Goal: Task Accomplishment & Management: Manage account settings

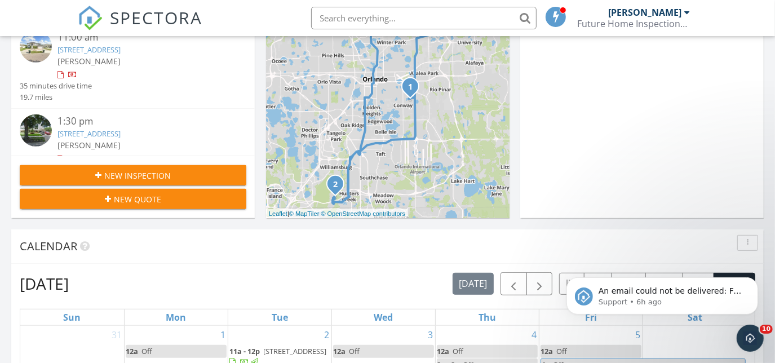
scroll to position [717, 0]
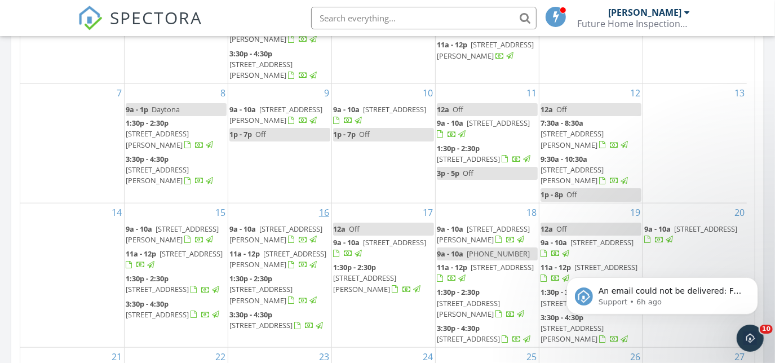
click at [312, 206] on div "16 9a - 10a 838 Weatherly Ct, Longwood 32750 11a - 12p 5104 Nadine St, Orlando …" at bounding box center [279, 276] width 103 height 144
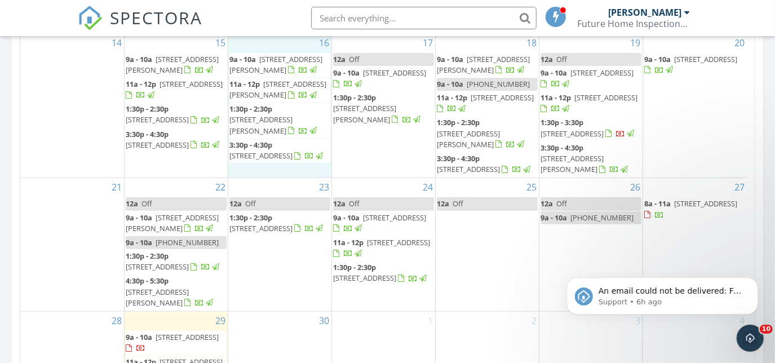
scroll to position [837, 0]
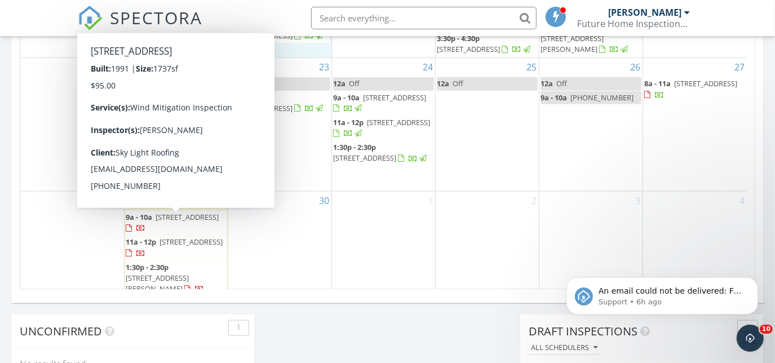
click at [147, 222] on span "9a - 10a" at bounding box center [139, 217] width 27 height 10
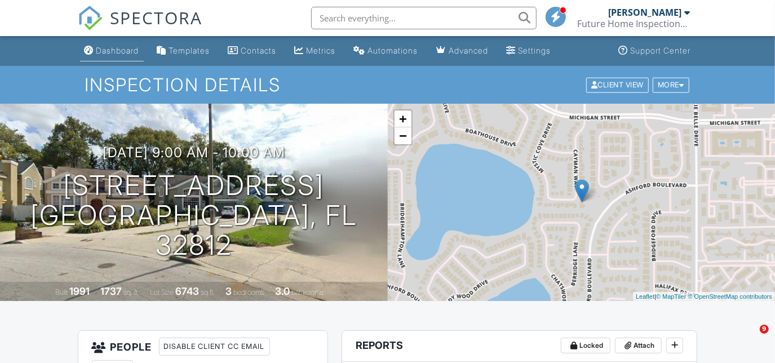
click at [127, 54] on div "Dashboard" at bounding box center [117, 51] width 43 height 10
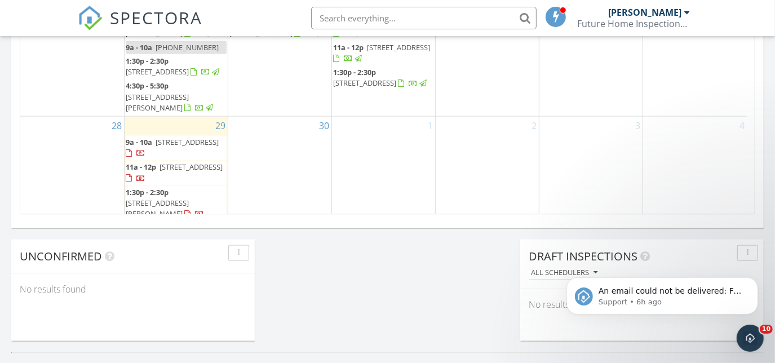
scroll to position [956, 0]
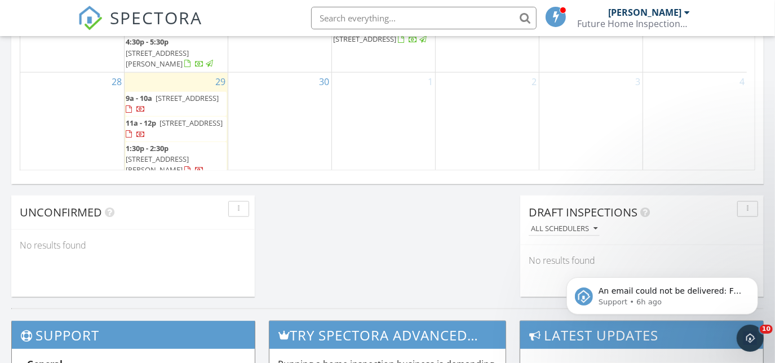
click at [160, 97] on span "3049 Cayman Way, Orlando 32812" at bounding box center [187, 98] width 63 height 10
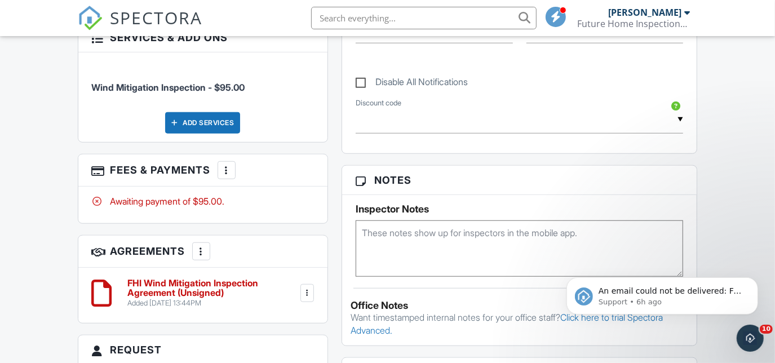
scroll to position [478, 0]
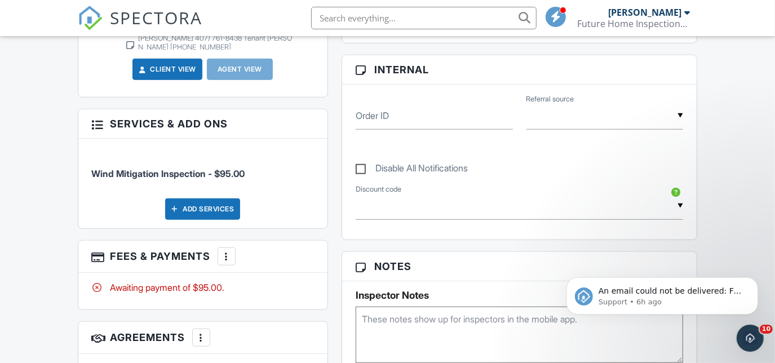
click at [228, 248] on div "More" at bounding box center [227, 257] width 18 height 18
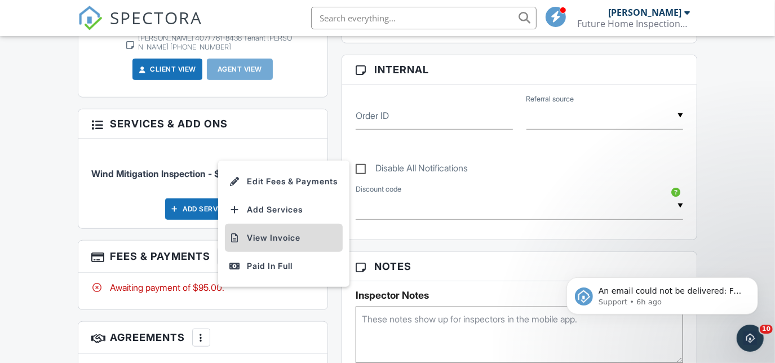
click at [299, 231] on li "View Invoice" at bounding box center [284, 238] width 118 height 28
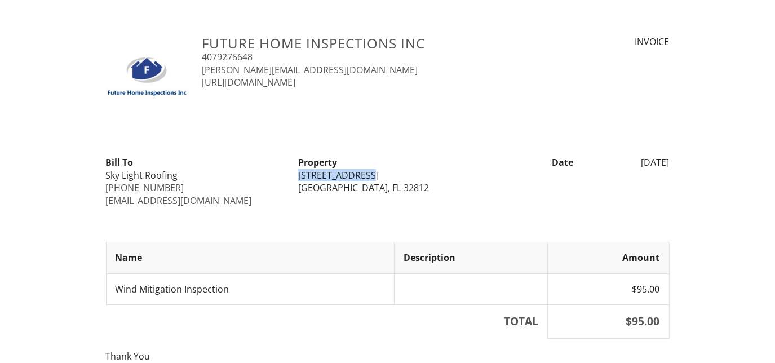
drag, startPoint x: 296, startPoint y: 174, endPoint x: 377, endPoint y: 174, distance: 81.2
click at [377, 174] on div "Property [STREET_ADDRESS]" at bounding box center [388, 175] width 192 height 38
copy div "[STREET_ADDRESS]"
drag, startPoint x: 405, startPoint y: 122, endPoint x: 337, endPoint y: 157, distance: 76.4
click at [401, 125] on div "Future Home Inspections Inc 4079276648 [PERSON_NAME][EMAIL_ADDRESS][DOMAIN_NAME…" at bounding box center [388, 236] width 564 height 401
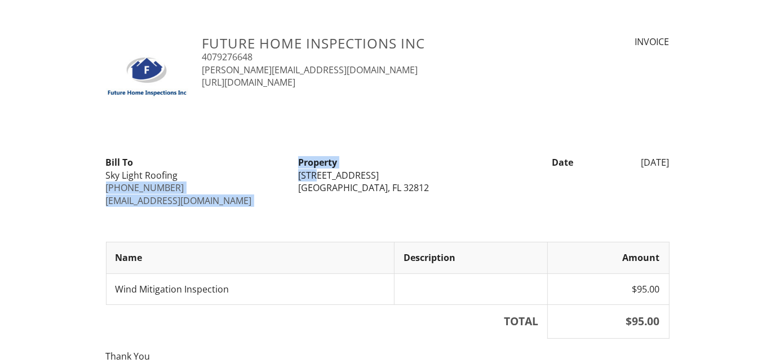
drag, startPoint x: 319, startPoint y: 173, endPoint x: 289, endPoint y: 175, distance: 29.9
click at [289, 175] on div "Bill To Sky Light Roofing 407-794-6800 maintenance4077946800@skylightroofing.co…" at bounding box center [387, 181] width 577 height 51
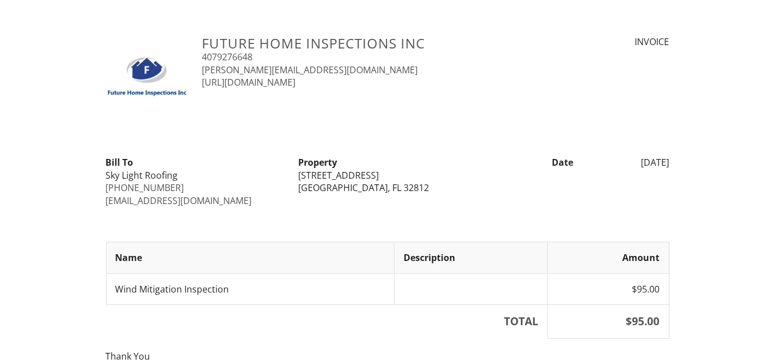
drag, startPoint x: 289, startPoint y: 175, endPoint x: 280, endPoint y: 157, distance: 19.7
click at [280, 157] on div "Bill To Sky Light Roofing 407-794-6800 maintenance4077946800@skylightroofing.com" at bounding box center [195, 181] width 192 height 51
drag, startPoint x: 317, startPoint y: 175, endPoint x: 298, endPoint y: 178, distance: 19.4
click at [298, 178] on div "[STREET_ADDRESS]" at bounding box center [387, 175] width 179 height 12
copy div "3049"
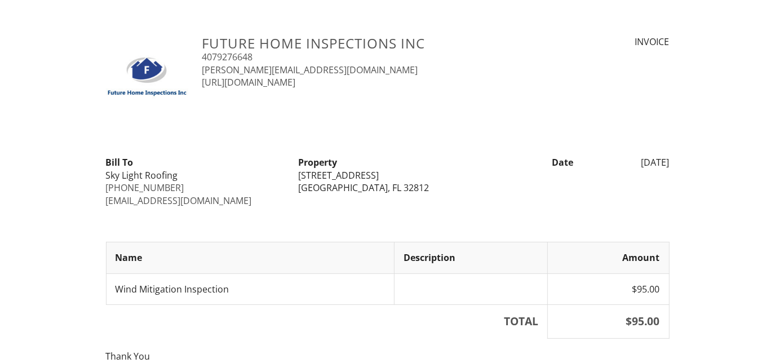
click at [356, 210] on div "Future Home Inspections Inc 4079276648 curtis@futurehomeinspections.net https:/…" at bounding box center [388, 236] width 564 height 401
drag, startPoint x: 319, startPoint y: 172, endPoint x: 356, endPoint y: 173, distance: 37.8
click at [356, 173] on div "[STREET_ADDRESS]" at bounding box center [387, 175] width 179 height 12
drag, startPoint x: 356, startPoint y: 173, endPoint x: 350, endPoint y: 176, distance: 6.8
copy div "Cayman"
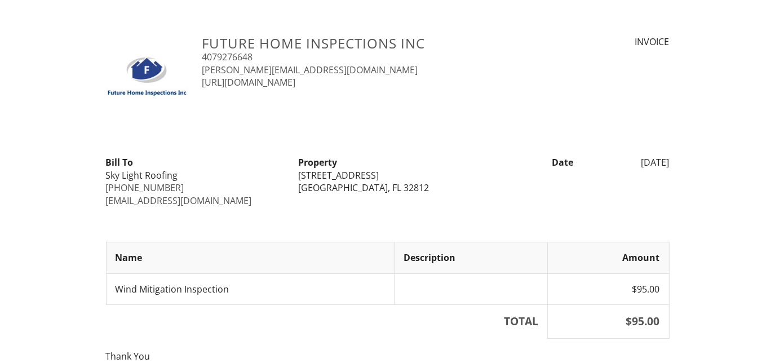
click at [249, 264] on th "Name" at bounding box center [250, 257] width 288 height 31
drag, startPoint x: 295, startPoint y: 175, endPoint x: 417, endPoint y: 189, distance: 122.0
click at [417, 189] on div "Property 3049 Cayman Way Orlando, FL 32812" at bounding box center [388, 175] width 192 height 38
drag, startPoint x: 417, startPoint y: 189, endPoint x: 330, endPoint y: 184, distance: 87.0
copy div "3049 Cayman Way Orlando, FL 32812"
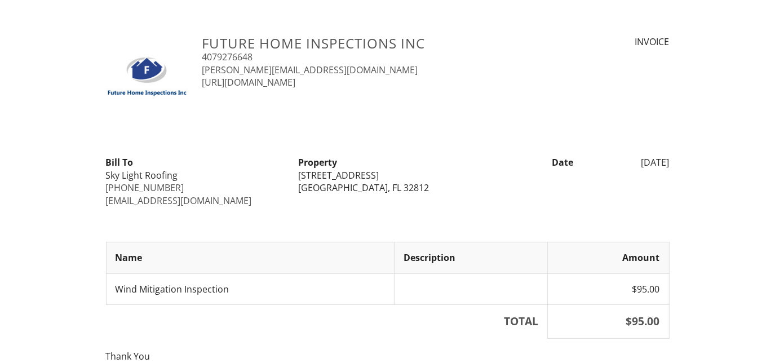
drag, startPoint x: 519, startPoint y: 122, endPoint x: 543, endPoint y: 120, distance: 24.4
click at [519, 122] on div "Future Home Inspections Inc 4079276648 curtis@futurehomeinspections.net https:/…" at bounding box center [388, 236] width 564 height 401
drag, startPoint x: 624, startPoint y: 164, endPoint x: 682, endPoint y: 160, distance: 58.8
click at [682, 160] on div "Future Home Inspections Inc 4079276648 curtis@futurehomeinspections.net https:/…" at bounding box center [387, 236] width 775 height 401
drag, startPoint x: 682, startPoint y: 160, endPoint x: 664, endPoint y: 163, distance: 18.4
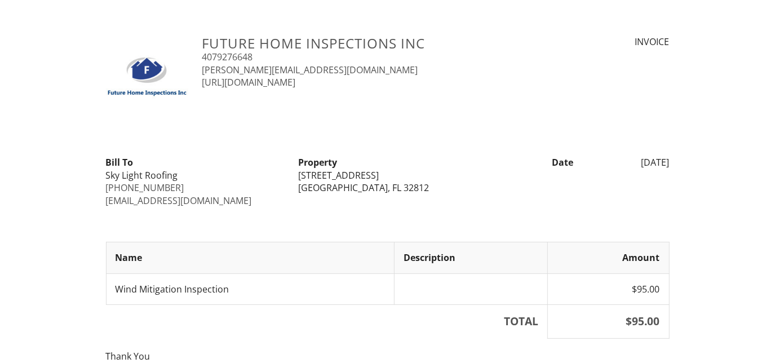
copy div "09/29/2025"
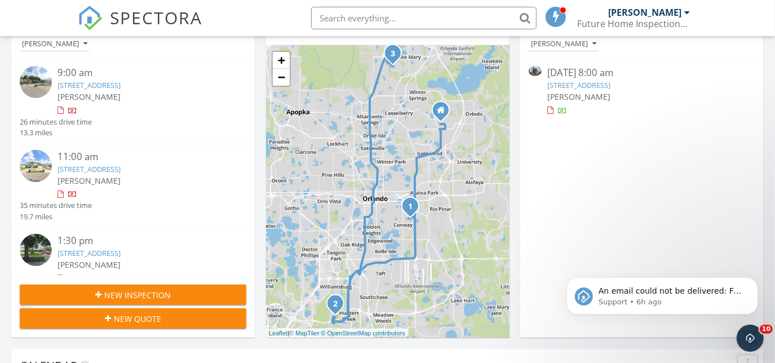
click at [105, 89] on link "[STREET_ADDRESS]" at bounding box center [89, 85] width 63 height 10
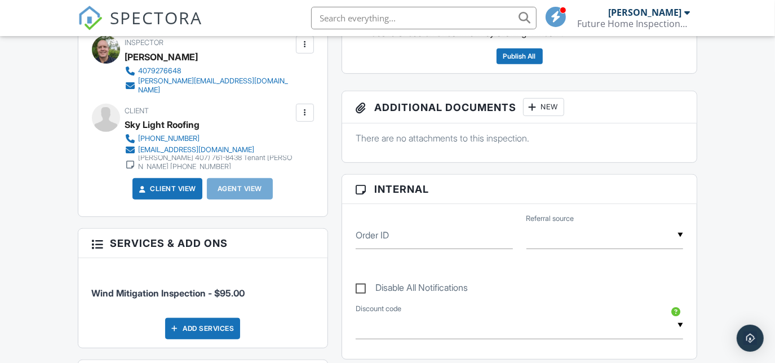
click at [204, 158] on div "Felix 407) 761-8438 Tenant Mathew 407-431-5256" at bounding box center [216, 162] width 154 height 18
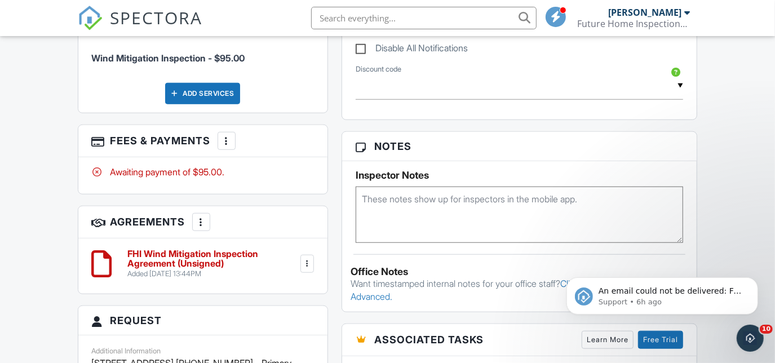
scroll to position [598, 0]
click at [230, 144] on div at bounding box center [226, 141] width 11 height 11
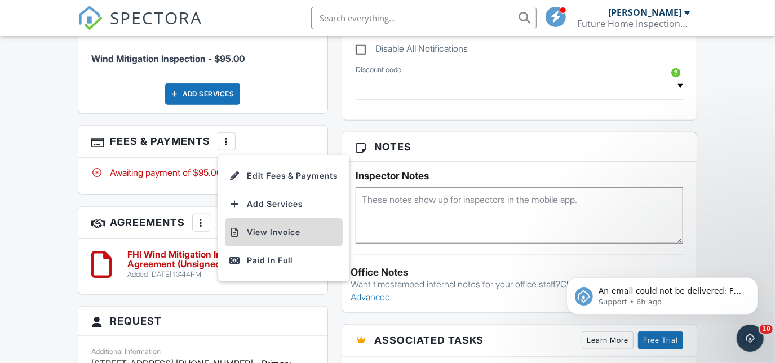
click at [255, 222] on li "View Invoice" at bounding box center [284, 232] width 118 height 28
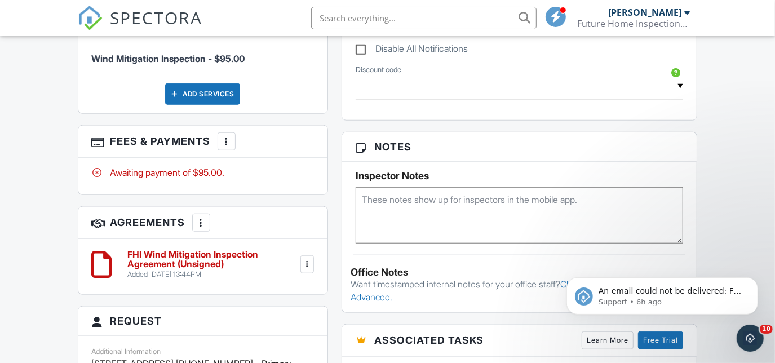
click at [225, 140] on div at bounding box center [226, 141] width 11 height 11
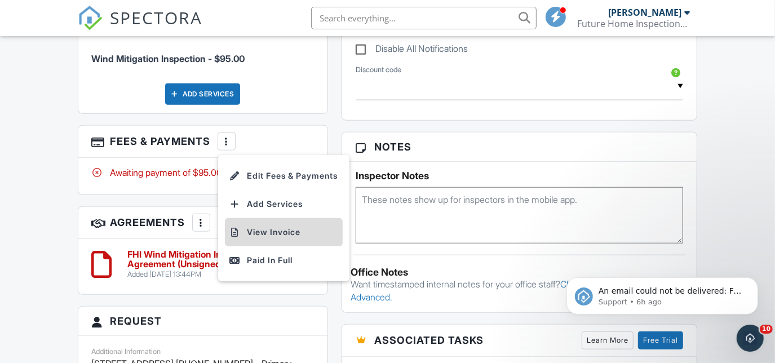
click at [285, 227] on li "View Invoice" at bounding box center [284, 232] width 118 height 28
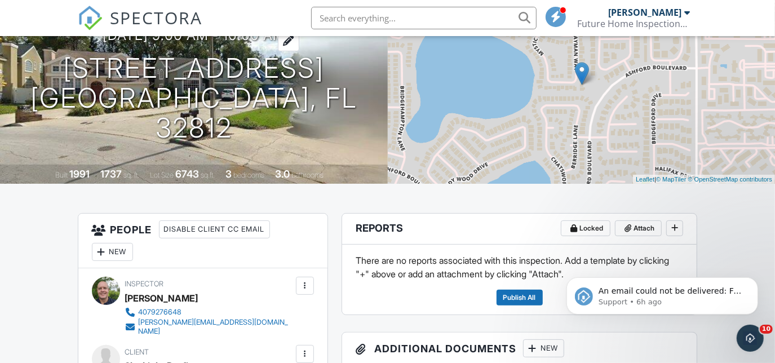
scroll to position [0, 0]
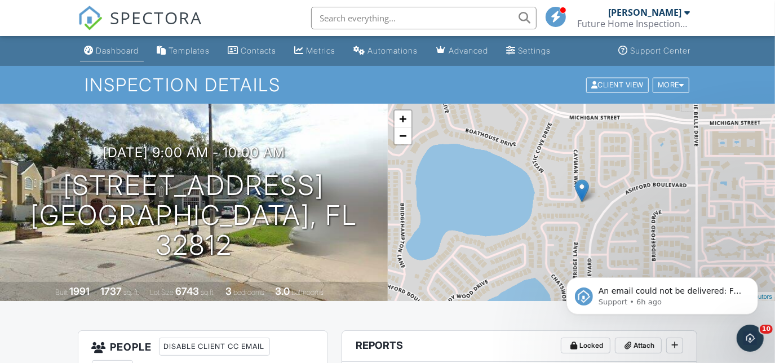
click at [113, 55] on link "Dashboard" at bounding box center [112, 51] width 64 height 21
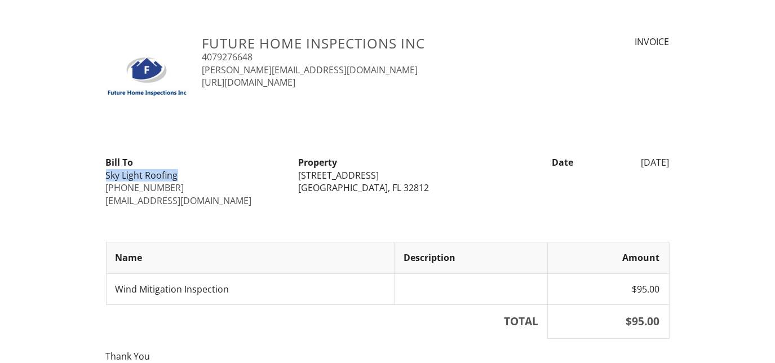
drag, startPoint x: 176, startPoint y: 176, endPoint x: 101, endPoint y: 177, distance: 75.6
click at [101, 177] on div "Bill To Sky Light Roofing [PHONE_NUMBER] [EMAIL_ADDRESS][DOMAIN_NAME]" at bounding box center [195, 181] width 192 height 51
drag, startPoint x: 101, startPoint y: 177, endPoint x: 112, endPoint y: 174, distance: 11.8
copy div "Sky Light Roofing"
drag, startPoint x: 316, startPoint y: 174, endPoint x: 297, endPoint y: 170, distance: 19.0
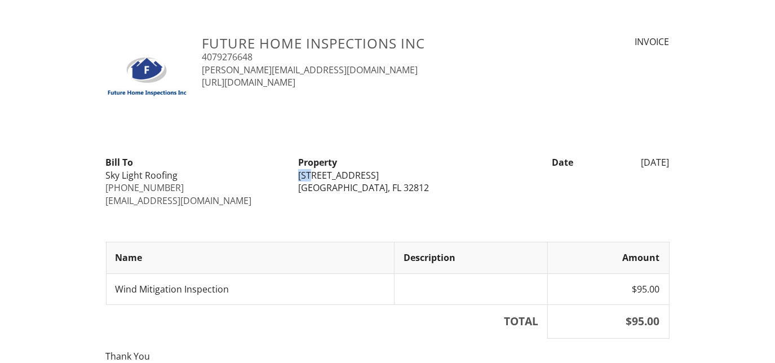
click at [297, 170] on div "Property [STREET_ADDRESS]" at bounding box center [388, 175] width 192 height 38
copy div "304"
click at [595, 129] on div "Future Home Inspections Inc 4079276648 [PERSON_NAME][EMAIL_ADDRESS][DOMAIN_NAME…" at bounding box center [388, 236] width 564 height 401
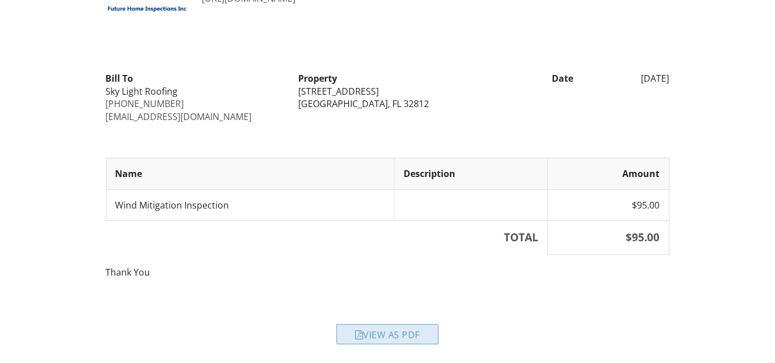
click at [357, 328] on div "View as PDF" at bounding box center [388, 334] width 102 height 20
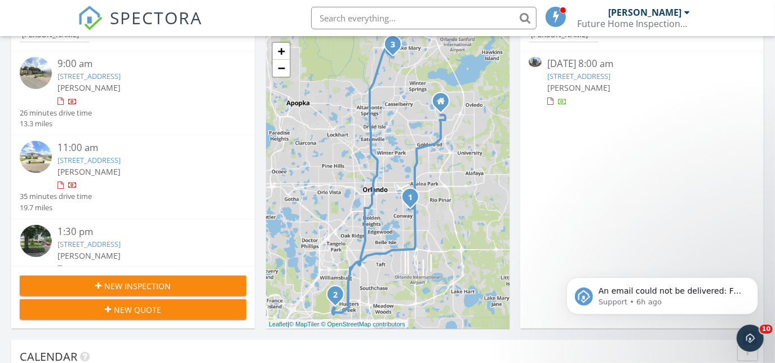
scroll to position [239, 0]
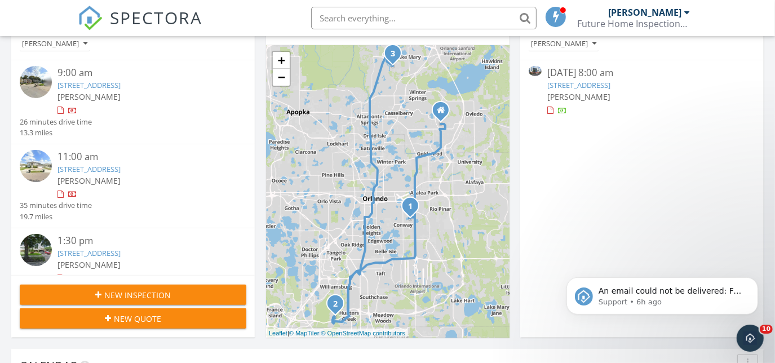
click at [86, 175] on div "[PERSON_NAME]" at bounding box center [143, 181] width 170 height 12
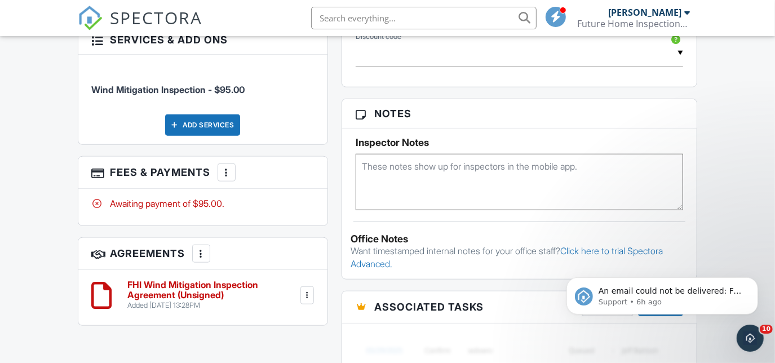
scroll to position [658, 0]
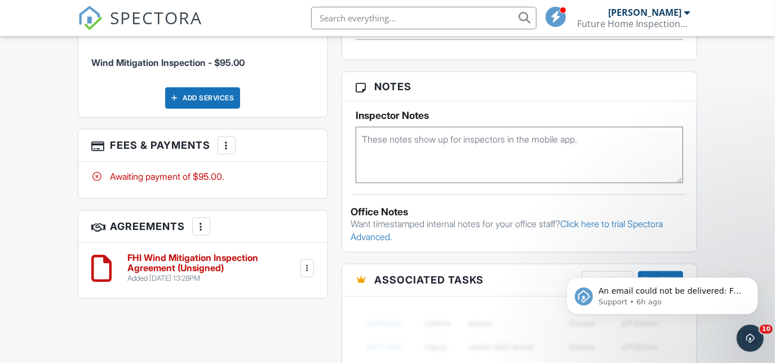
click at [224, 140] on div at bounding box center [226, 145] width 11 height 11
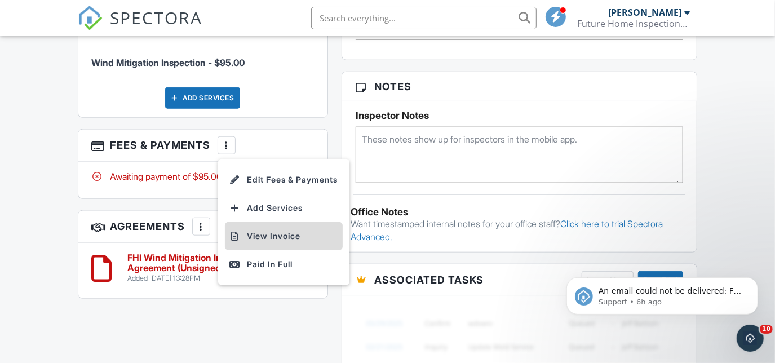
click at [267, 222] on li "View Invoice" at bounding box center [284, 236] width 118 height 28
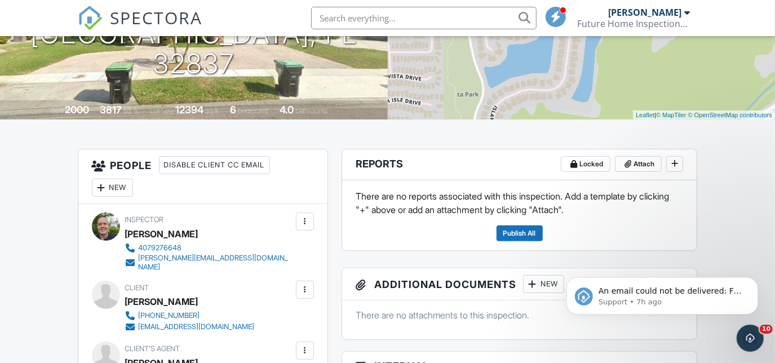
scroll to position [0, 0]
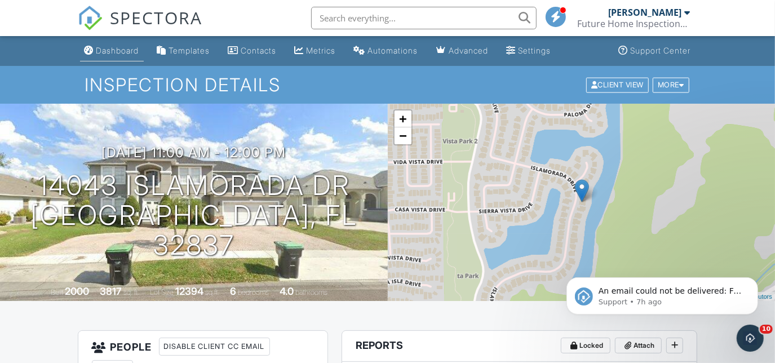
click at [114, 55] on link "Dashboard" at bounding box center [112, 51] width 64 height 21
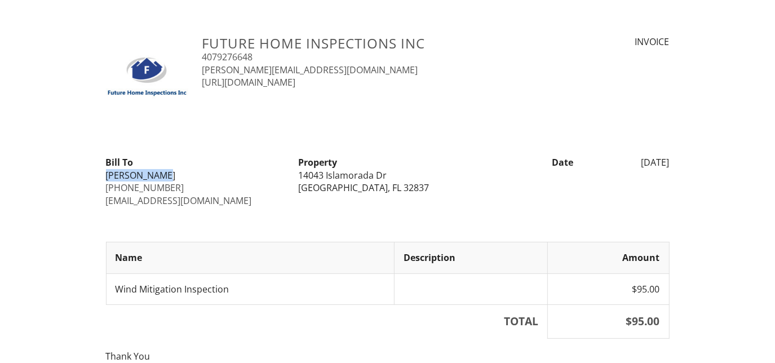
drag, startPoint x: 105, startPoint y: 173, endPoint x: 171, endPoint y: 174, distance: 66.6
click at [171, 174] on div "Bill To [PERSON_NAME] [PHONE_NUMBER] [EMAIL_ADDRESS][DOMAIN_NAME]" at bounding box center [195, 181] width 192 height 51
drag, startPoint x: 171, startPoint y: 174, endPoint x: 158, endPoint y: 177, distance: 13.3
copy div "[PERSON_NAME]"
drag, startPoint x: 101, startPoint y: 189, endPoint x: 165, endPoint y: 186, distance: 63.8
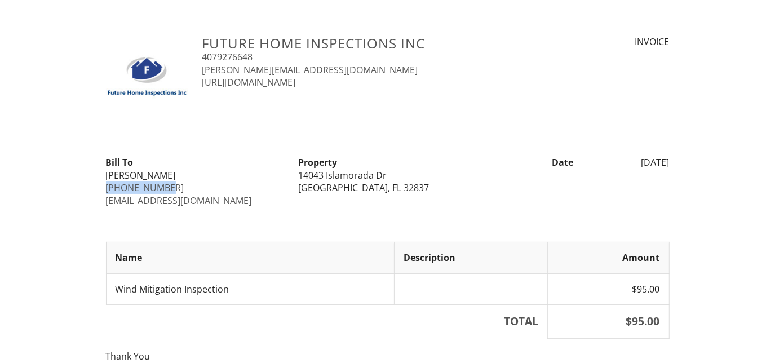
click at [165, 186] on div "Bill To [PERSON_NAME] [PHONE_NUMBER] [EMAIL_ADDRESS][DOMAIN_NAME]" at bounding box center [195, 181] width 192 height 51
drag, startPoint x: 165, startPoint y: 186, endPoint x: 153, endPoint y: 190, distance: 12.5
copy link "[PHONE_NUMBER]"
drag, startPoint x: 104, startPoint y: 204, endPoint x: 220, endPoint y: 197, distance: 116.4
click at [220, 197] on div "Bill To [PERSON_NAME] [PHONE_NUMBER] [EMAIL_ADDRESS][DOMAIN_NAME]" at bounding box center [195, 181] width 192 height 51
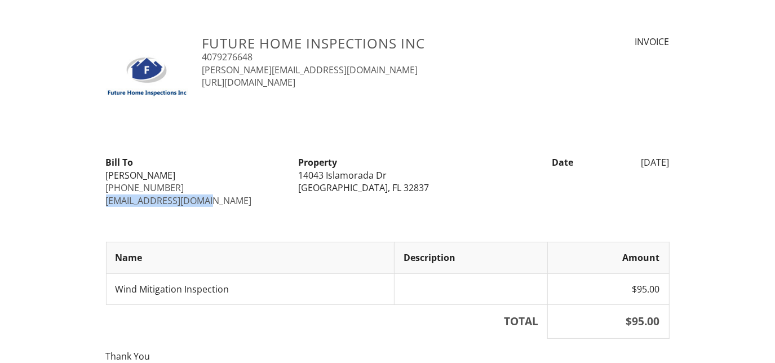
copy link "[EMAIL_ADDRESS][DOMAIN_NAME]"
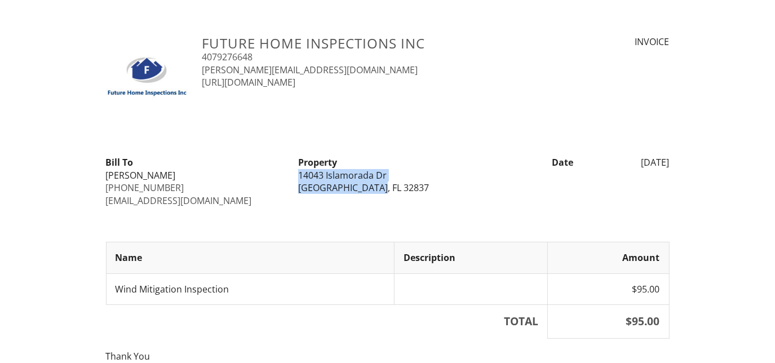
drag, startPoint x: 298, startPoint y: 173, endPoint x: 408, endPoint y: 200, distance: 113.1
click at [408, 200] on div "Bill To [PERSON_NAME] [PHONE_NUMBER] [EMAIL_ADDRESS][DOMAIN_NAME] Property [STR…" at bounding box center [387, 181] width 577 height 51
drag, startPoint x: 408, startPoint y: 200, endPoint x: 357, endPoint y: 182, distance: 53.9
copy div "[STREET_ADDRESS][PERSON_NAME]"
drag, startPoint x: 617, startPoint y: 165, endPoint x: 683, endPoint y: 161, distance: 65.5
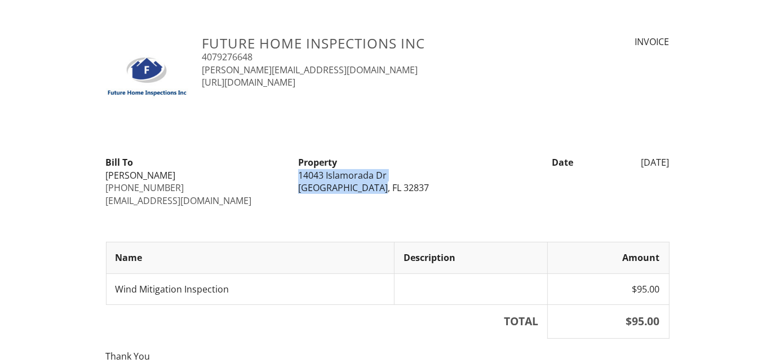
click at [683, 161] on div "Future Home Inspections Inc 4079276648 [PERSON_NAME][EMAIL_ADDRESS][DOMAIN_NAME…" at bounding box center [387, 236] width 775 height 401
drag, startPoint x: 683, startPoint y: 161, endPoint x: 641, endPoint y: 164, distance: 42.4
copy div "[DATE]"
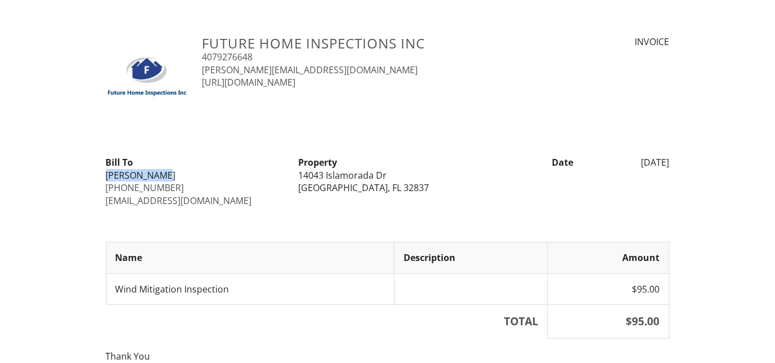
drag, startPoint x: 105, startPoint y: 173, endPoint x: 179, endPoint y: 171, distance: 73.9
click at [179, 171] on div "Bill To [PERSON_NAME] [PHONE_NUMBER] [EMAIL_ADDRESS][DOMAIN_NAME]" at bounding box center [195, 181] width 192 height 51
drag, startPoint x: 179, startPoint y: 171, endPoint x: 149, endPoint y: 177, distance: 30.4
copy div "[PERSON_NAME]"
drag, startPoint x: 324, startPoint y: 174, endPoint x: 301, endPoint y: 174, distance: 23.7
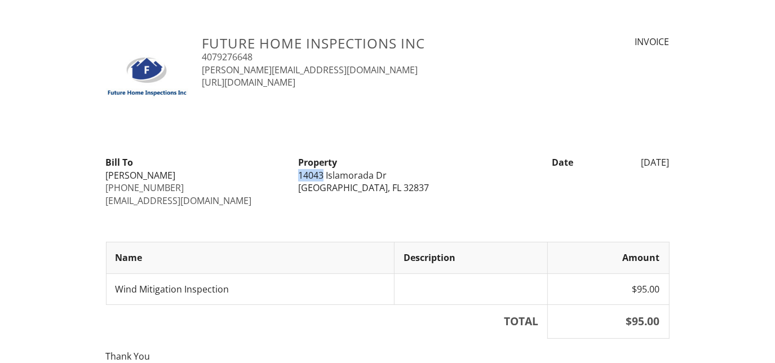
click at [301, 174] on div "14043 Islamorada Dr" at bounding box center [387, 175] width 179 height 12
copy div "14043"
click at [361, 337] on th "TOTAL" at bounding box center [327, 322] width 442 height 34
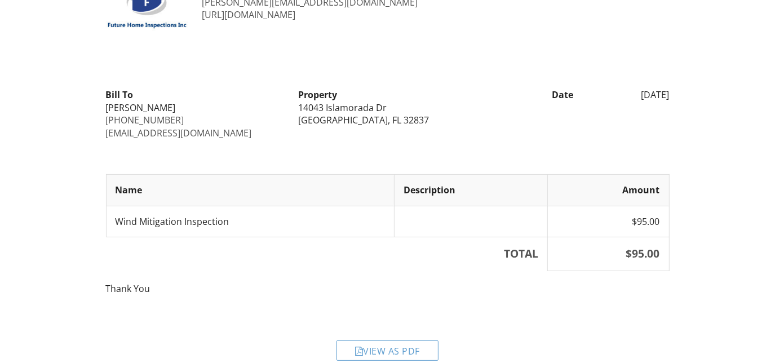
scroll to position [84, 0]
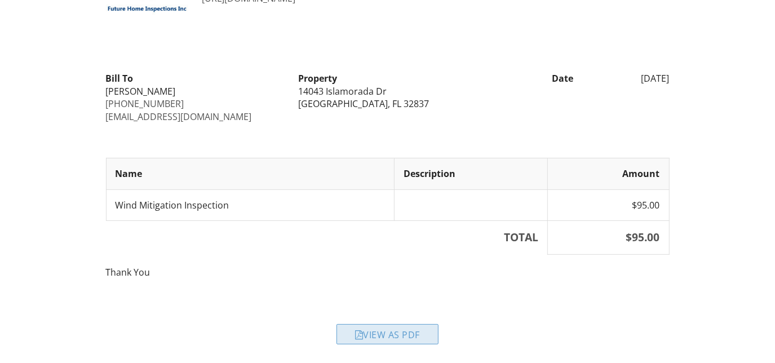
click at [383, 339] on div "View as PDF" at bounding box center [388, 334] width 102 height 20
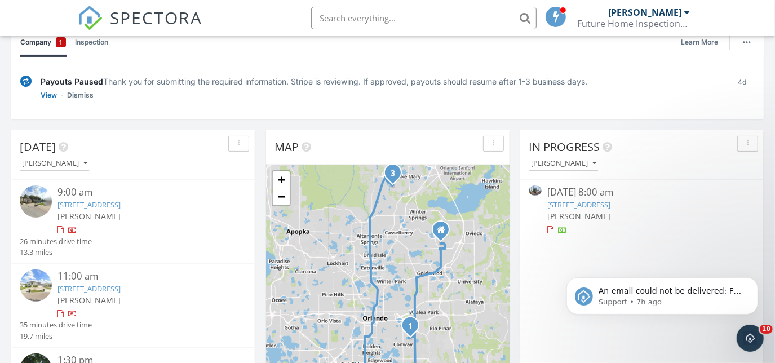
click at [86, 213] on span "[PERSON_NAME]" at bounding box center [89, 216] width 63 height 11
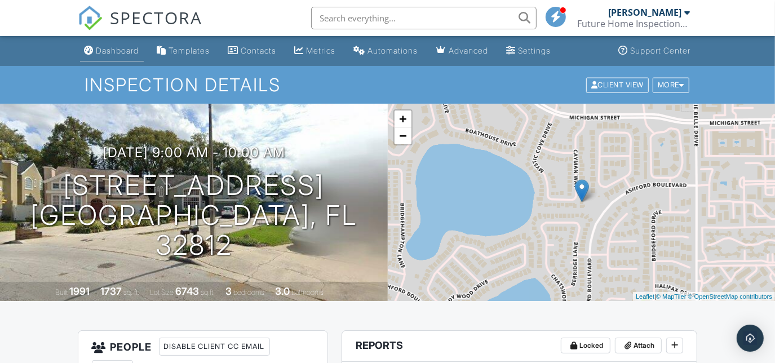
click at [101, 54] on div "Dashboard" at bounding box center [117, 51] width 43 height 10
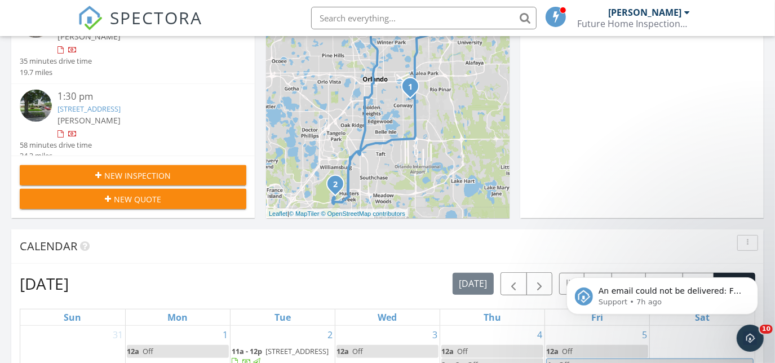
scroll to position [36, 0]
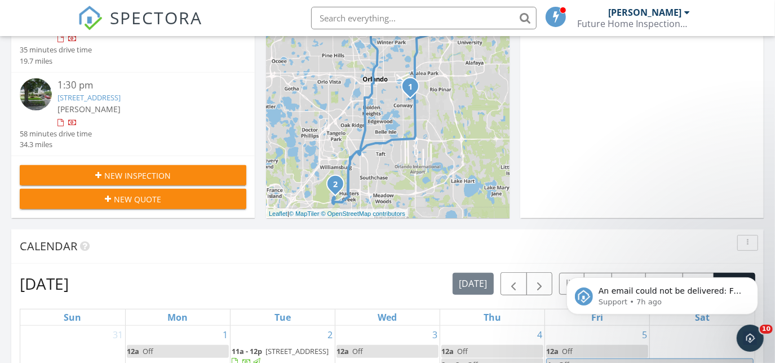
click at [94, 92] on link "[STREET_ADDRESS]" at bounding box center [89, 97] width 63 height 10
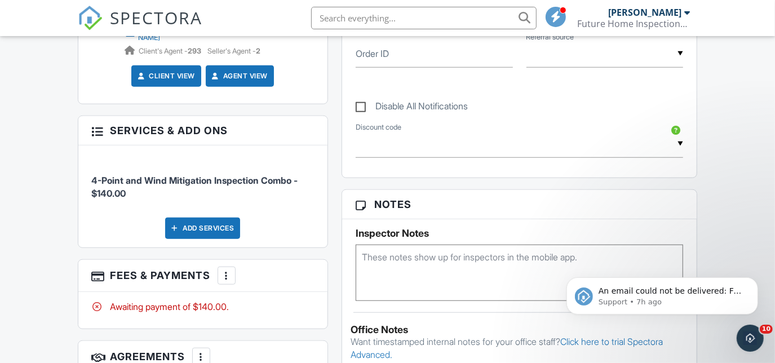
scroll to position [598, 0]
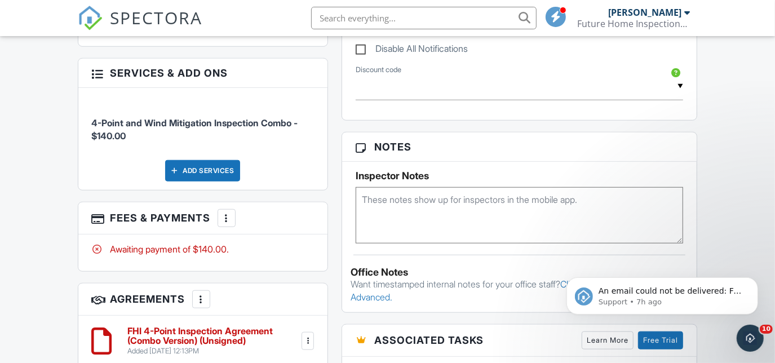
drag, startPoint x: 227, startPoint y: 206, endPoint x: 290, endPoint y: 237, distance: 70.6
click at [227, 213] on div at bounding box center [226, 218] width 11 height 11
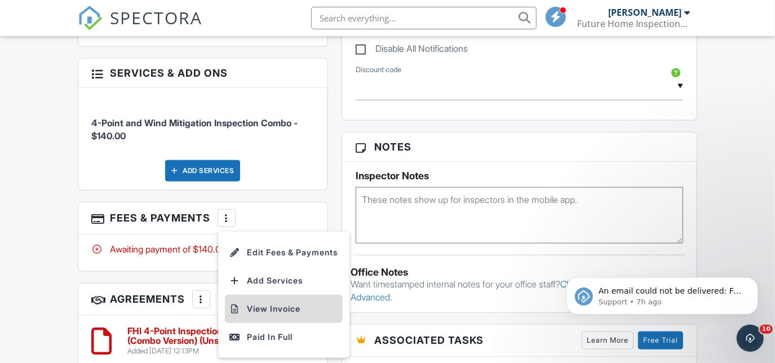
click at [297, 295] on li "View Invoice" at bounding box center [284, 309] width 118 height 28
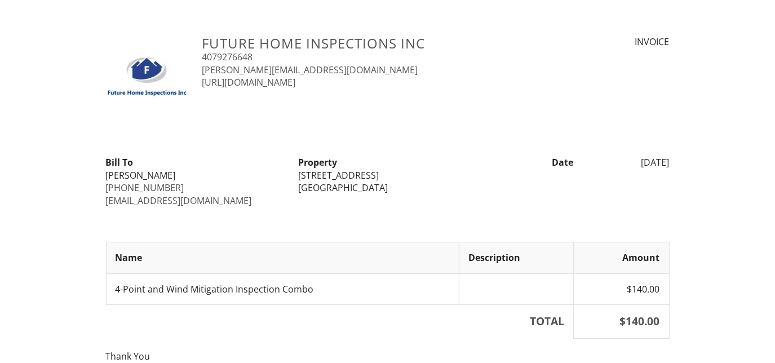
drag, startPoint x: 99, startPoint y: 174, endPoint x: 177, endPoint y: 173, distance: 77.8
click at [177, 173] on div "Bill To Bill Ratchford 407-466-5373 bratch515@gmail.com" at bounding box center [195, 181] width 192 height 51
drag, startPoint x: 177, startPoint y: 173, endPoint x: 144, endPoint y: 171, distance: 32.7
copy div "[PERSON_NAME]"
drag, startPoint x: 100, startPoint y: 186, endPoint x: 182, endPoint y: 185, distance: 81.2
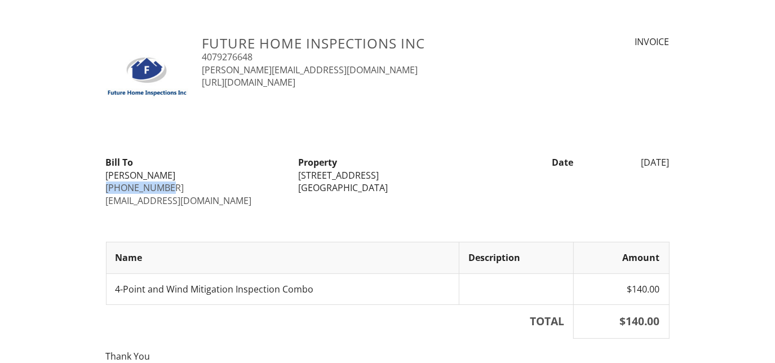
click at [182, 185] on div "Bill To Bill Ratchford 407-466-5373 bratch515@gmail.com" at bounding box center [195, 181] width 192 height 51
drag, startPoint x: 182, startPoint y: 185, endPoint x: 143, endPoint y: 184, distance: 38.9
copy link "[PHONE_NUMBER]"
drag, startPoint x: 98, startPoint y: 197, endPoint x: 217, endPoint y: 198, distance: 118.4
click at [217, 198] on div "Future Home Inspections Inc 4079276648 curtis@futurehomeinspections.net https:/…" at bounding box center [387, 236] width 775 height 401
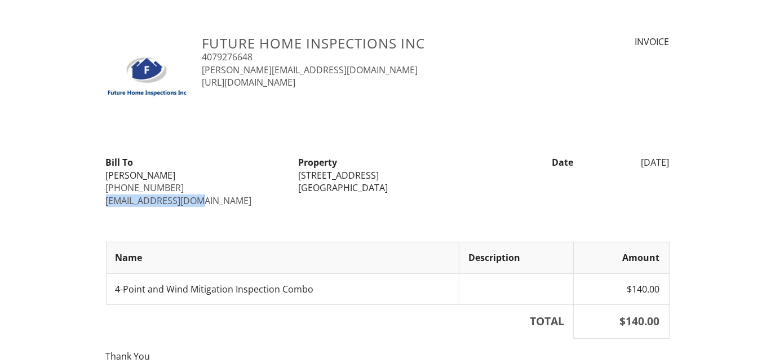
drag, startPoint x: 217, startPoint y: 198, endPoint x: 206, endPoint y: 200, distance: 10.8
copy link "[EMAIL_ADDRESS][DOMAIN_NAME]"
drag, startPoint x: 296, startPoint y: 173, endPoint x: 416, endPoint y: 186, distance: 120.2
click at [416, 186] on div "Property 441 Lakeshore Dr Lake Mary, FL 32746" at bounding box center [388, 175] width 192 height 38
drag, startPoint x: 416, startPoint y: 186, endPoint x: 339, endPoint y: 180, distance: 76.4
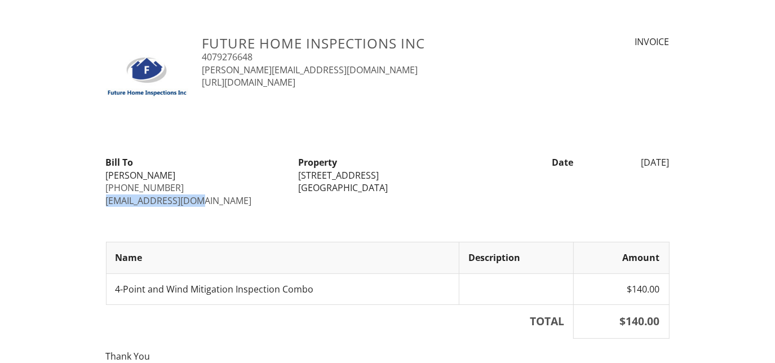
copy div "441 Lakeshore Dr Lake Mary, FL 32746"
drag, startPoint x: 613, startPoint y: 161, endPoint x: 686, endPoint y: 159, distance: 72.2
click at [686, 159] on div "Future Home Inspections Inc 4079276648 curtis@futurehomeinspections.net https:/…" at bounding box center [387, 236] width 775 height 401
drag, startPoint x: 686, startPoint y: 159, endPoint x: 665, endPoint y: 159, distance: 20.9
copy div "09/29/2025"
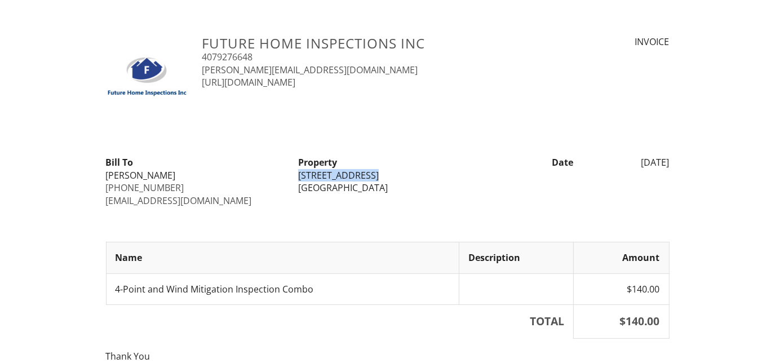
drag, startPoint x: 293, startPoint y: 173, endPoint x: 386, endPoint y: 177, distance: 93.1
click at [386, 177] on div "Property 441 Lakeshore Dr Lake Mary, FL 32746" at bounding box center [388, 175] width 192 height 38
drag, startPoint x: 386, startPoint y: 177, endPoint x: 376, endPoint y: 176, distance: 9.7
copy div "[STREET_ADDRESS]"
drag, startPoint x: 102, startPoint y: 173, endPoint x: 167, endPoint y: 174, distance: 64.9
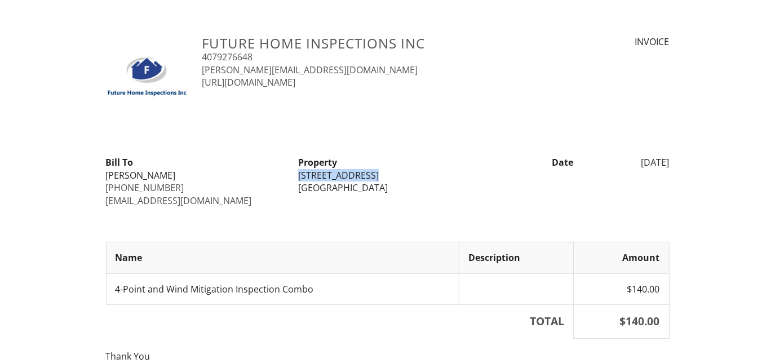
click at [167, 174] on div "Bill To Bill Ratchford 407-466-5373 bratch515@gmail.com" at bounding box center [195, 181] width 192 height 51
drag, startPoint x: 167, startPoint y: 174, endPoint x: 150, endPoint y: 174, distance: 16.9
copy div "[PERSON_NAME]"
drag, startPoint x: 315, startPoint y: 175, endPoint x: 296, endPoint y: 175, distance: 18.6
click at [296, 175] on div "Property 441 Lakeshore Dr Lake Mary, FL 32746" at bounding box center [388, 175] width 192 height 38
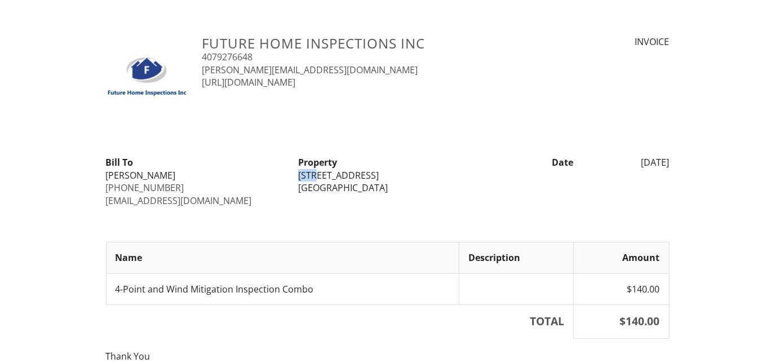
drag, startPoint x: 296, startPoint y: 175, endPoint x: 303, endPoint y: 174, distance: 7.4
copy div "441"
click at [694, 184] on div "Future Home Inspections Inc 4079276648 curtis@futurehomeinspections.net https:/…" at bounding box center [387, 236] width 775 height 401
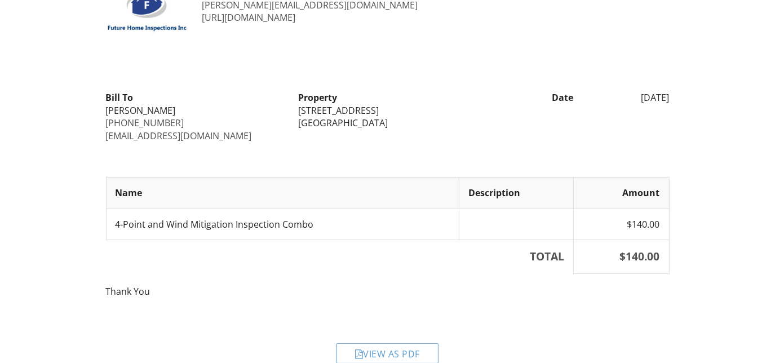
scroll to position [84, 0]
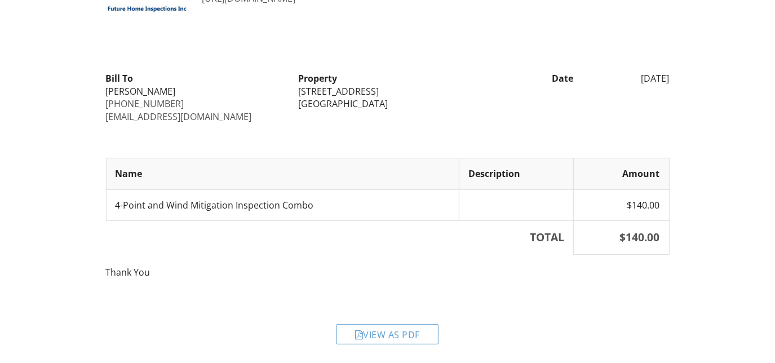
click at [412, 325] on div "View as PDF" at bounding box center [388, 334] width 102 height 20
